Goal: Information Seeking & Learning: Find specific fact

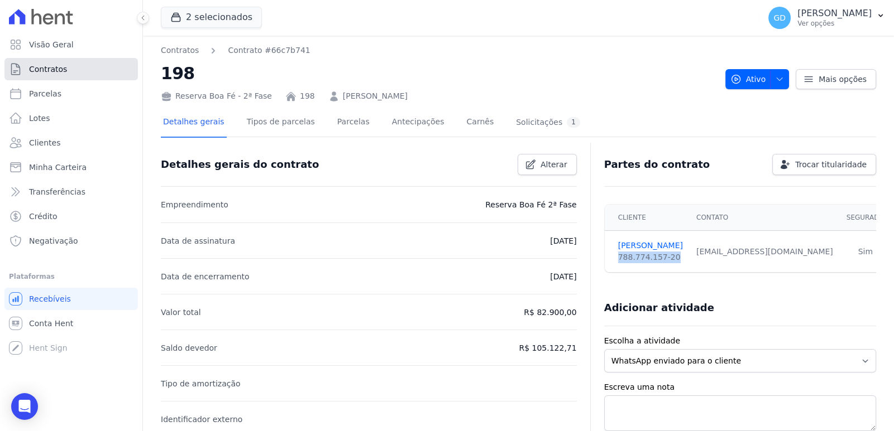
click at [53, 71] on span "Contratos" at bounding box center [48, 69] width 38 height 11
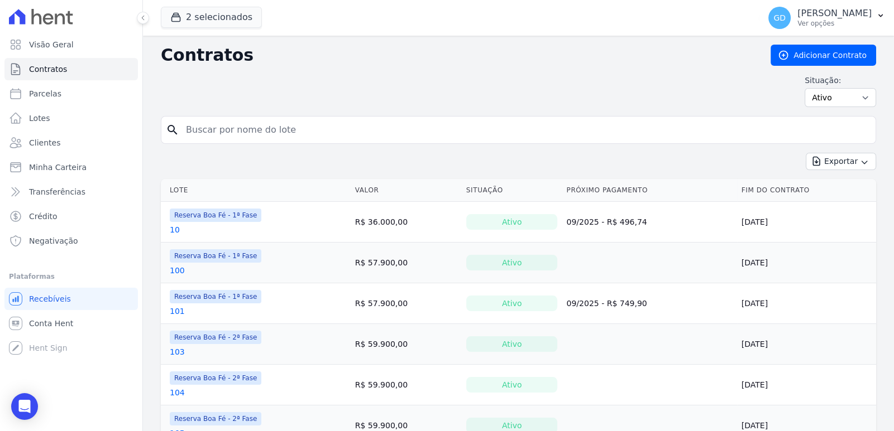
click at [258, 129] on input "search" at bounding box center [525, 130] width 692 height 22
type input "90"
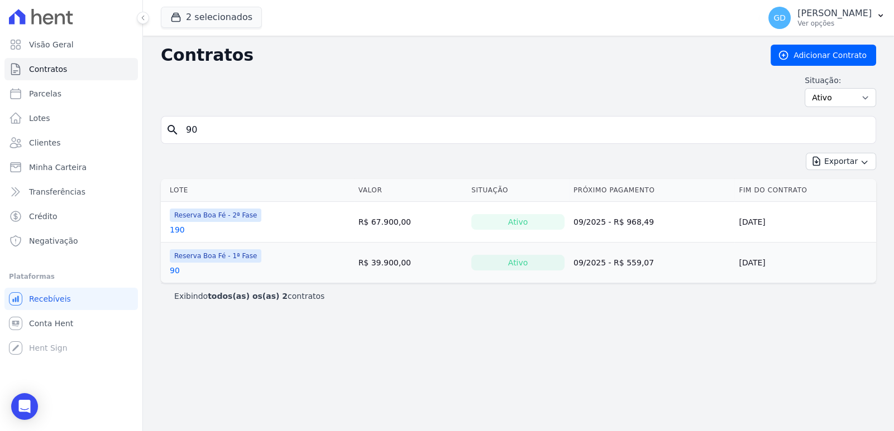
click at [173, 266] on link "90" at bounding box center [175, 270] width 10 height 11
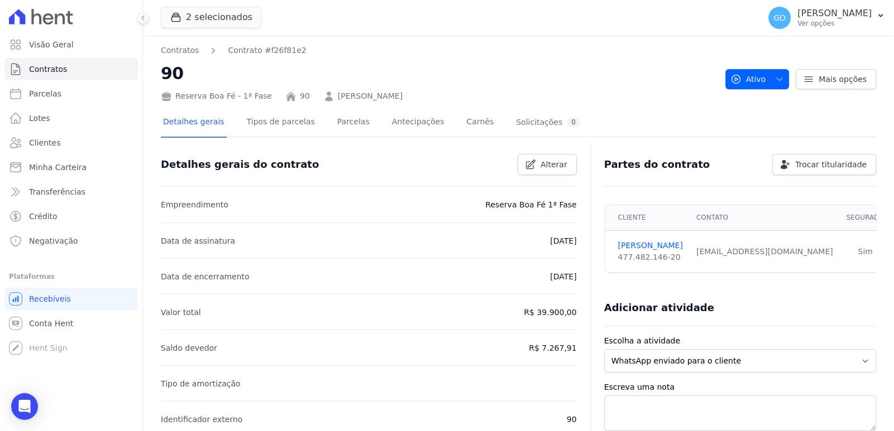
drag, startPoint x: 444, startPoint y: 99, endPoint x: 323, endPoint y: 99, distance: 121.1
click at [323, 99] on div "Reserva Boa Fé - 1ª Fase 90 [PERSON_NAME]" at bounding box center [438, 94] width 555 height 16
copy link "[PERSON_NAME]"
drag, startPoint x: 681, startPoint y: 258, endPoint x: 615, endPoint y: 265, distance: 66.8
click at [615, 265] on td "[PERSON_NAME] 477.482.146-20" at bounding box center [646, 252] width 85 height 42
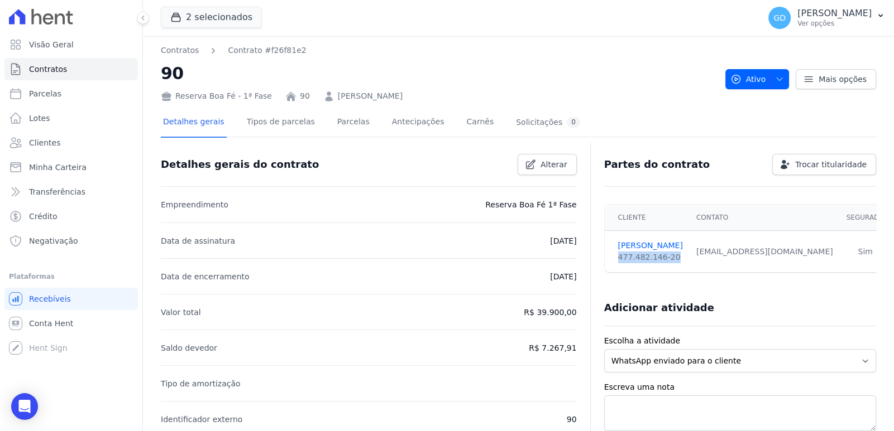
copy div "477.482.146-20"
click at [749, 265] on td "[EMAIL_ADDRESS][DOMAIN_NAME]" at bounding box center [764, 252] width 150 height 42
drag, startPoint x: 812, startPoint y: 254, endPoint x: 709, endPoint y: 256, distance: 103.3
click at [709, 256] on td "[EMAIL_ADDRESS][DOMAIN_NAME]" at bounding box center [764, 252] width 150 height 42
copy div "[EMAIL_ADDRESS][DOMAIN_NAME]"
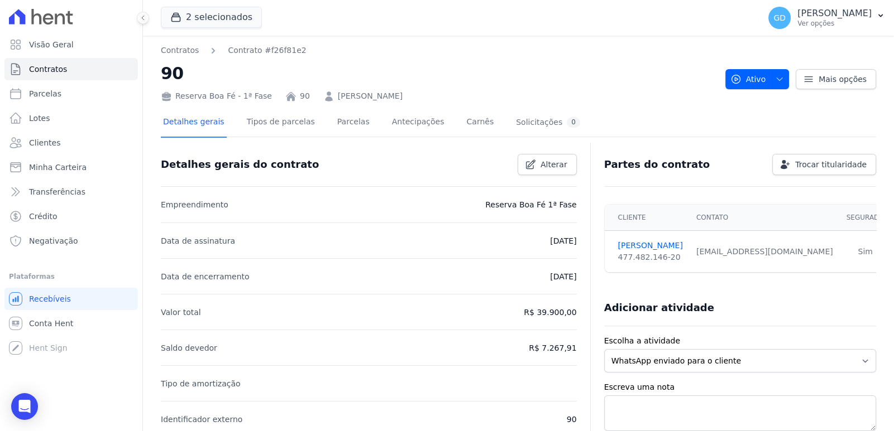
click at [374, 97] on link "[PERSON_NAME]" at bounding box center [370, 96] width 65 height 12
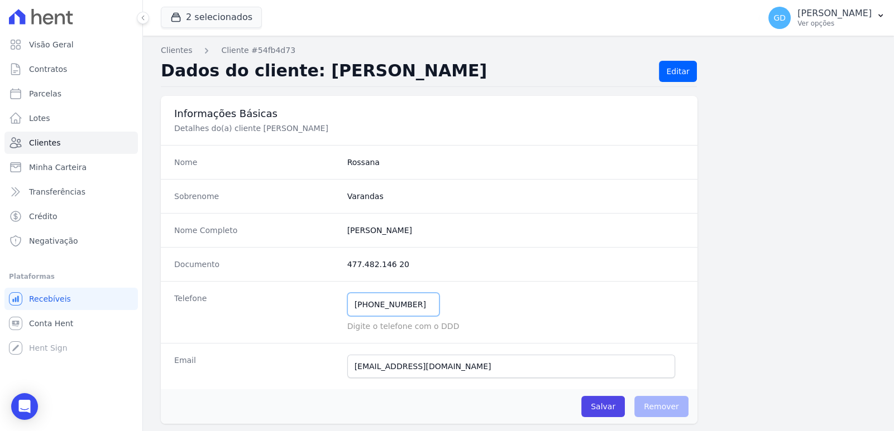
drag, startPoint x: 422, startPoint y: 300, endPoint x: 327, endPoint y: 300, distance: 94.9
click at [327, 300] on div "Telefone [PHONE_NUMBER] Mensagem de SMS ainda não enviada.. Mensagem de [PERSON…" at bounding box center [429, 312] width 536 height 62
click at [47, 73] on span "Contratos" at bounding box center [48, 69] width 38 height 11
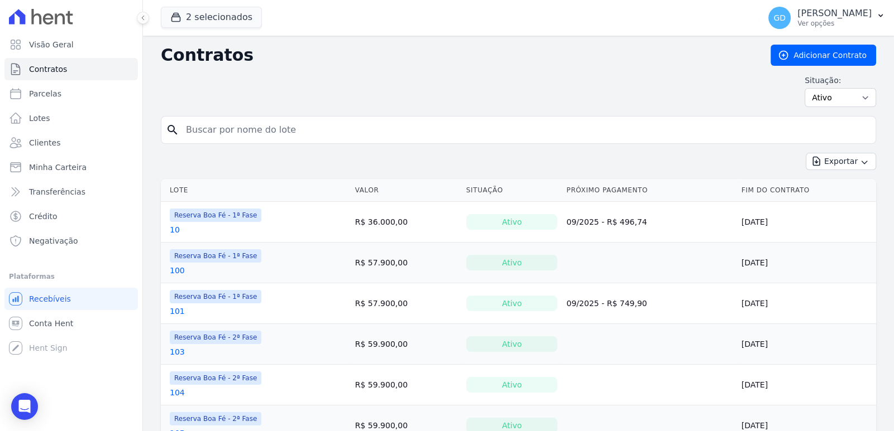
click at [260, 133] on input "search" at bounding box center [525, 130] width 692 height 22
type input "128"
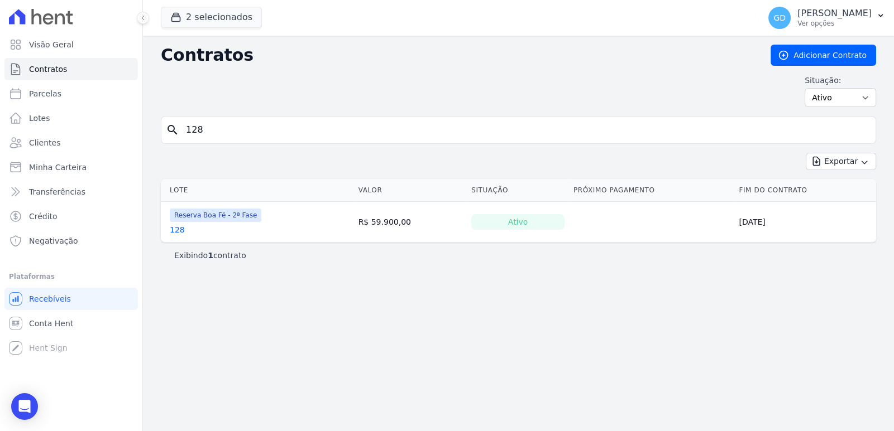
click at [171, 229] on link "128" at bounding box center [177, 229] width 15 height 11
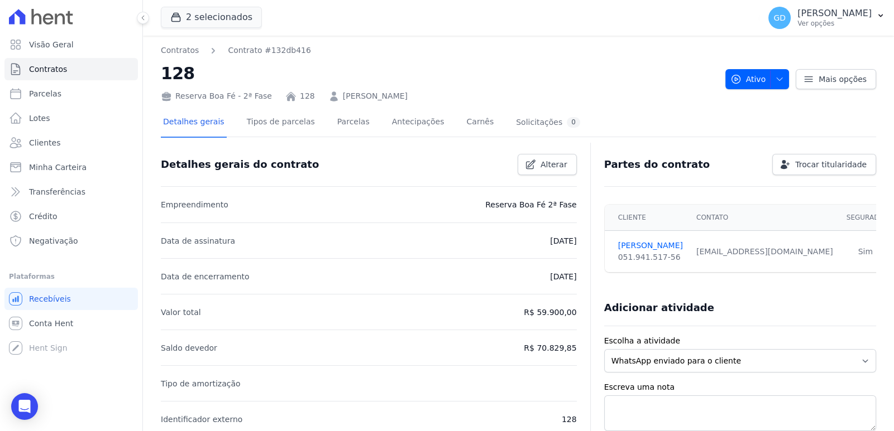
click at [366, 95] on link "[PERSON_NAME]" at bounding box center [375, 96] width 65 height 12
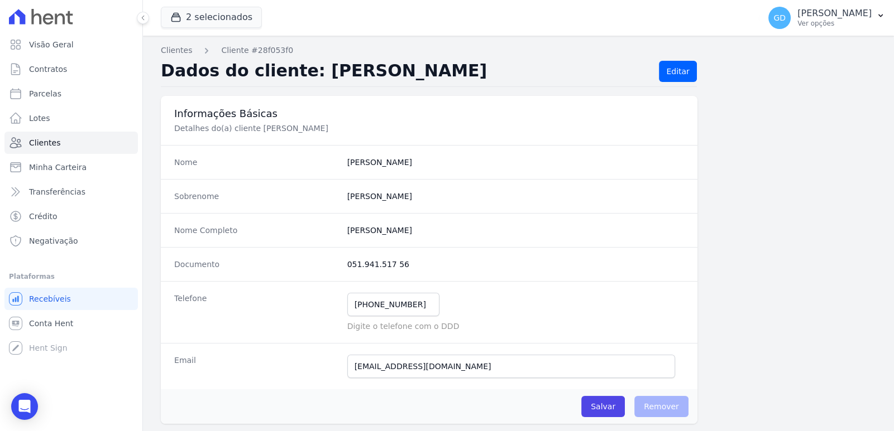
drag, startPoint x: 500, startPoint y: 234, endPoint x: 224, endPoint y: 237, distance: 275.8
click at [224, 237] on div "Nome Completo [PERSON_NAME]" at bounding box center [429, 230] width 536 height 34
click at [467, 240] on div "Nome Completo [PERSON_NAME]" at bounding box center [429, 230] width 536 height 34
drag, startPoint x: 476, startPoint y: 231, endPoint x: 334, endPoint y: 239, distance: 141.4
click at [334, 239] on div "Nome Completo [PERSON_NAME]" at bounding box center [429, 230] width 536 height 34
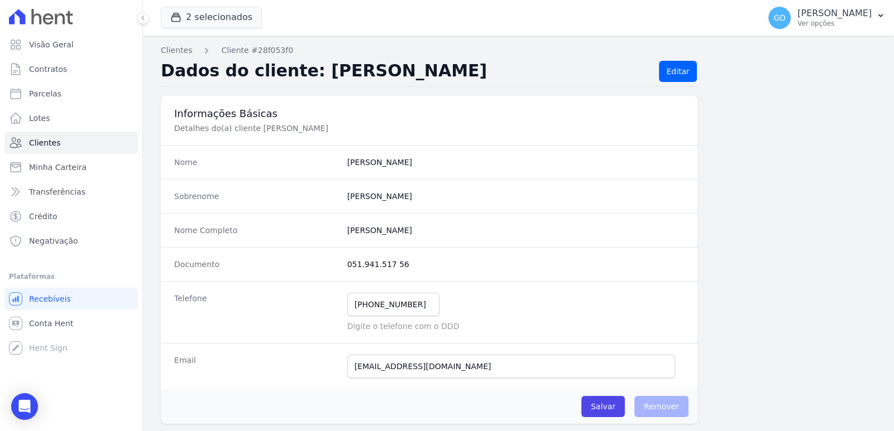
copy div "[PERSON_NAME]"
drag, startPoint x: 411, startPoint y: 268, endPoint x: 324, endPoint y: 271, distance: 87.1
click at [324, 271] on div "Documento 051.941.517 56" at bounding box center [429, 264] width 536 height 34
copy div "051.941.517 56"
drag, startPoint x: 411, startPoint y: 303, endPoint x: 337, endPoint y: 307, distance: 74.3
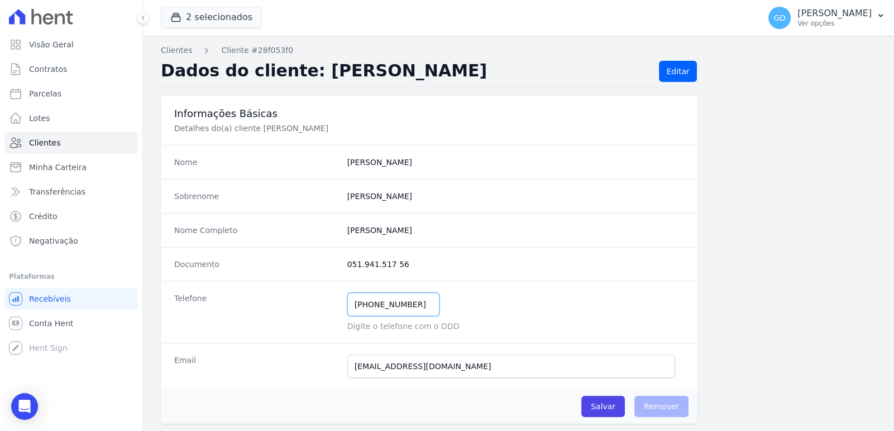
click at [337, 307] on div "Telefone [PHONE_NUMBER] Mensagem de SMS ainda não enviada.. Mensagem de [PERSON…" at bounding box center [429, 312] width 536 height 62
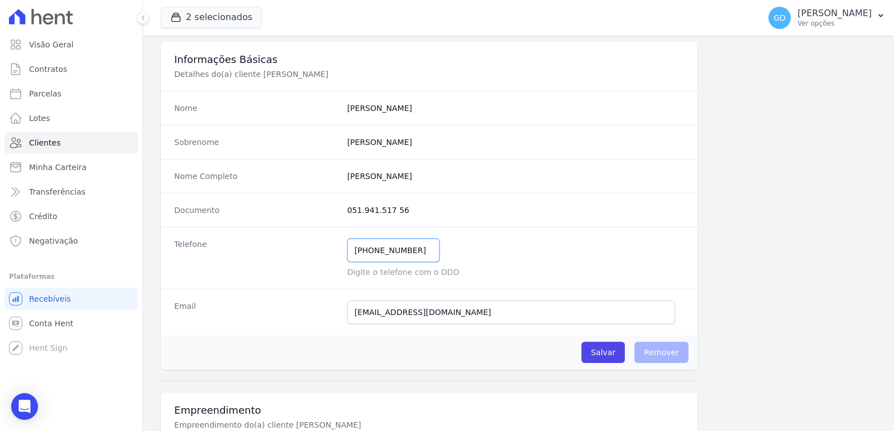
scroll to position [55, 0]
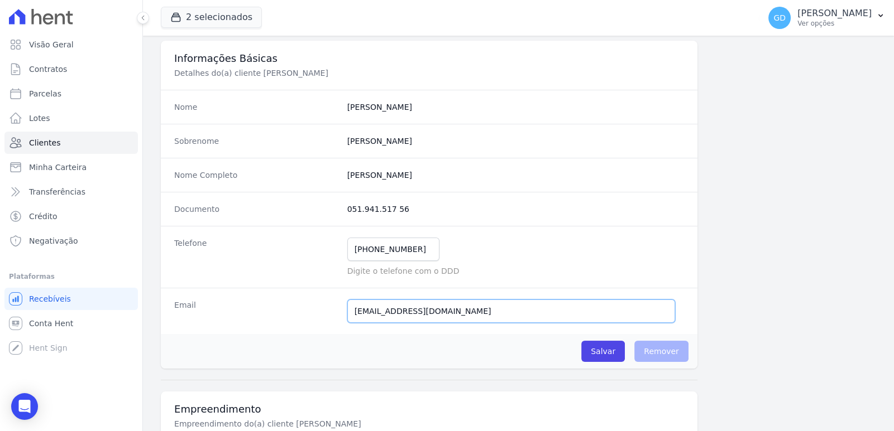
drag, startPoint x: 489, startPoint y: 306, endPoint x: 321, endPoint y: 310, distance: 168.1
click at [321, 310] on div "Email [EMAIL_ADDRESS][DOMAIN_NAME] Email confirmado." at bounding box center [429, 311] width 536 height 46
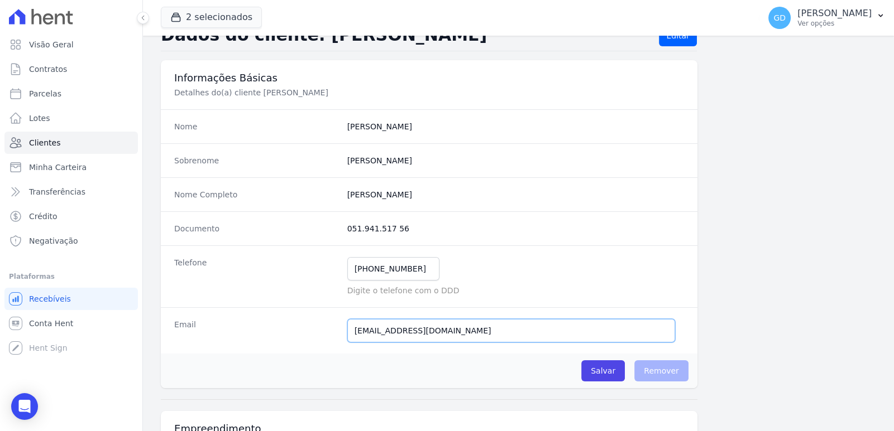
scroll to position [0, 0]
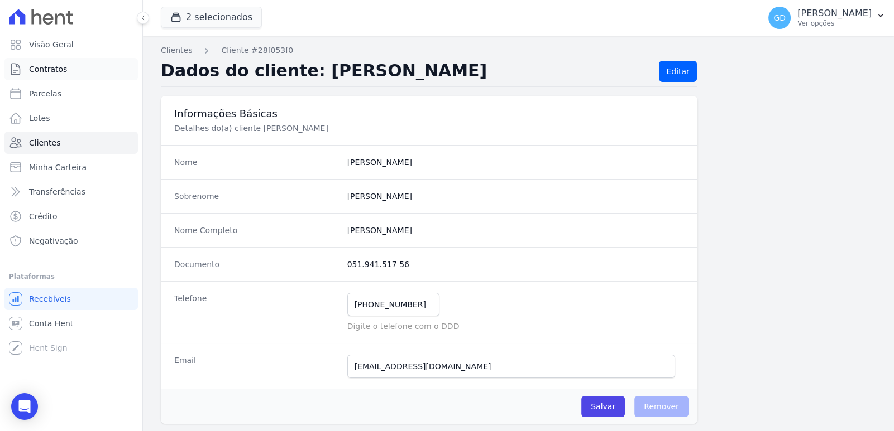
click at [50, 65] on span "Contratos" at bounding box center [48, 69] width 38 height 11
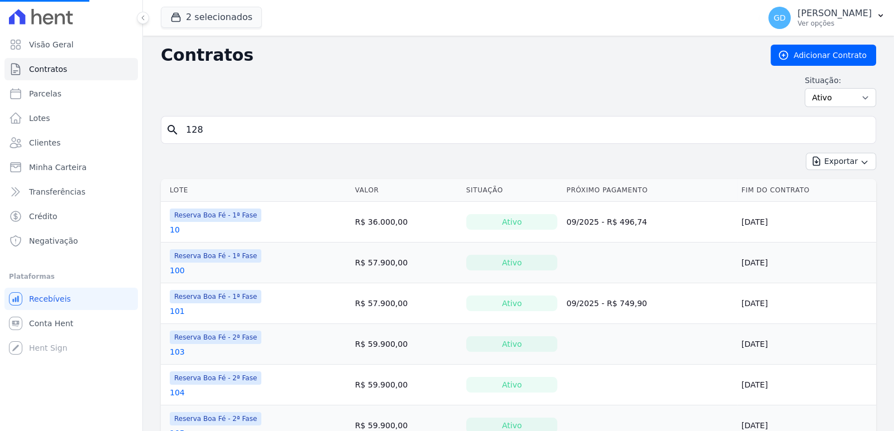
click at [317, 138] on input "128" at bounding box center [525, 130] width 692 height 22
click at [285, 141] on div "search" at bounding box center [518, 130] width 715 height 28
click at [286, 129] on input "search" at bounding box center [525, 130] width 692 height 22
type input "198"
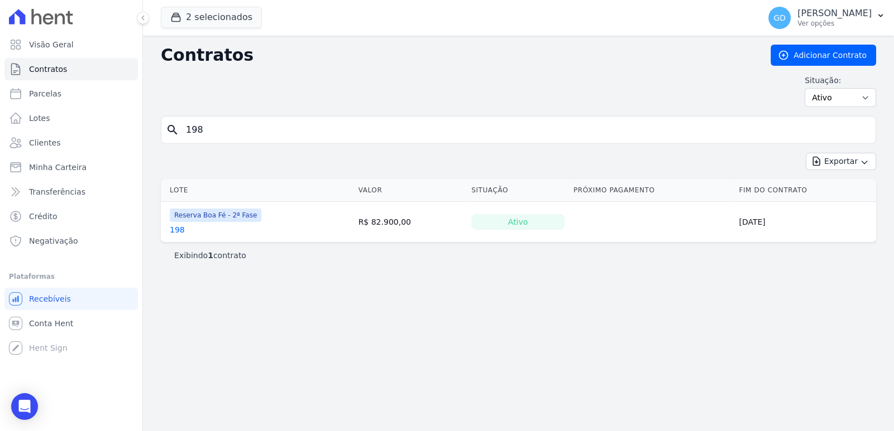
click at [176, 231] on link "198" at bounding box center [177, 229] width 15 height 11
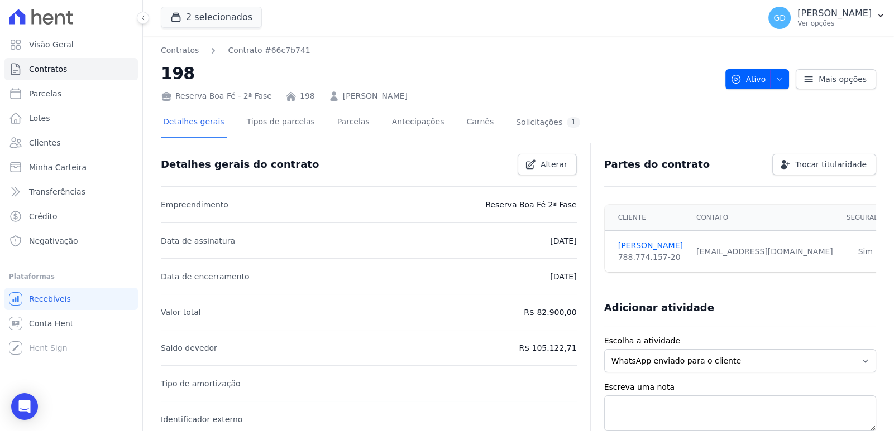
click at [407, 93] on link "[PERSON_NAME]" at bounding box center [375, 96] width 65 height 12
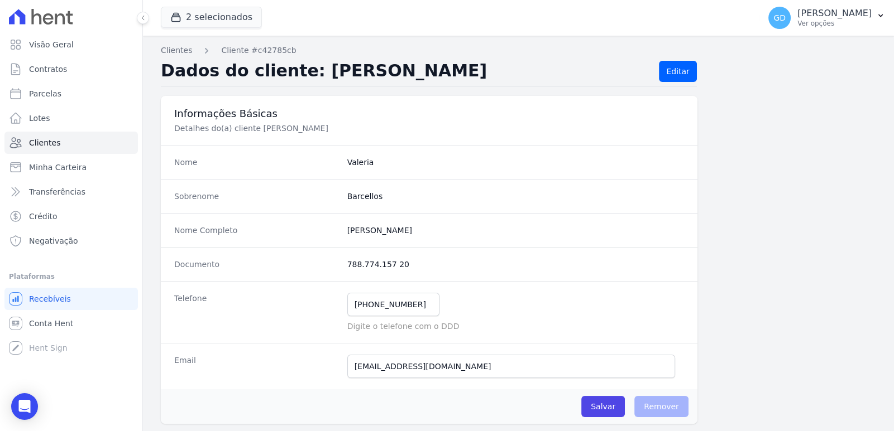
drag, startPoint x: 482, startPoint y: 219, endPoint x: 340, endPoint y: 236, distance: 142.8
click at [340, 236] on div "Nome Completo [PERSON_NAME]" at bounding box center [429, 230] width 536 height 34
copy completo "[PERSON_NAME]"
drag, startPoint x: 430, startPoint y: 262, endPoint x: 312, endPoint y: 267, distance: 117.9
click at [312, 267] on div "Documento 788.774.157 20" at bounding box center [429, 264] width 536 height 34
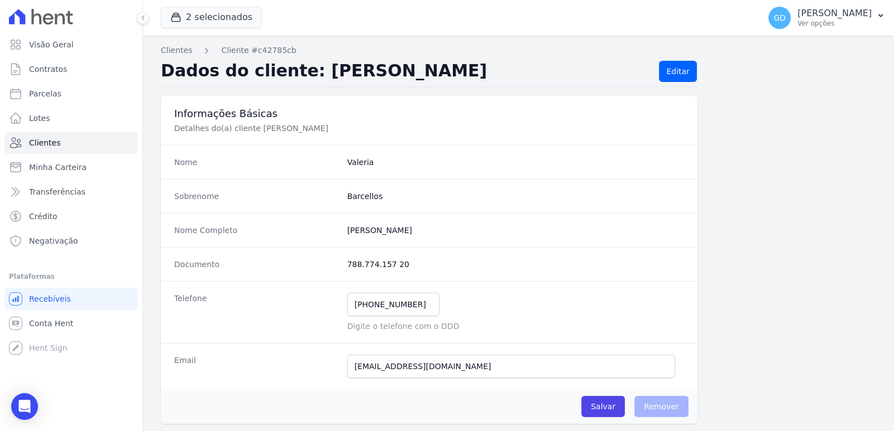
copy div "788.774.157 20"
drag, startPoint x: 530, startPoint y: 364, endPoint x: 216, endPoint y: 357, distance: 314.3
click at [216, 357] on div "Email [EMAIL_ADDRESS][DOMAIN_NAME] E-mail enviado. Aguardando confirmação.." at bounding box center [429, 366] width 536 height 46
click at [472, 327] on p "Digite o telefone com o DDD" at bounding box center [515, 326] width 337 height 11
drag, startPoint x: 375, startPoint y: 305, endPoint x: 327, endPoint y: 306, distance: 48.0
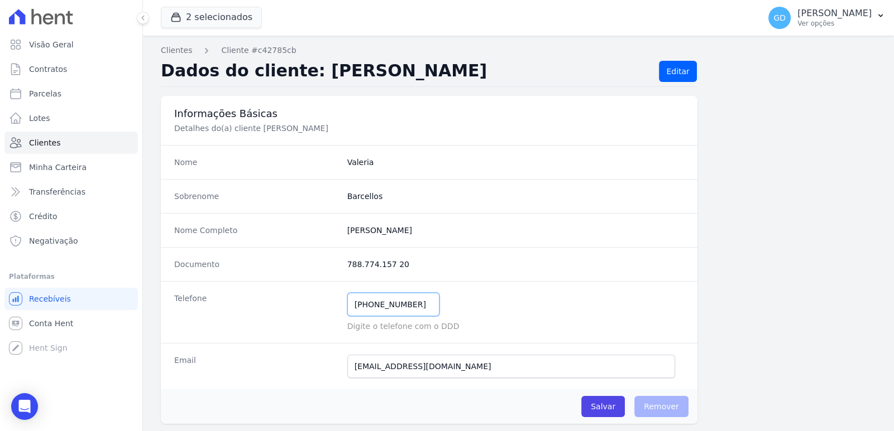
click at [327, 306] on div "Telefone [PHONE_NUMBER] Mensagem de SMS ainda não enviada.. Mensagem de [PERSON…" at bounding box center [429, 312] width 536 height 62
